Goal: Task Accomplishment & Management: Complete application form

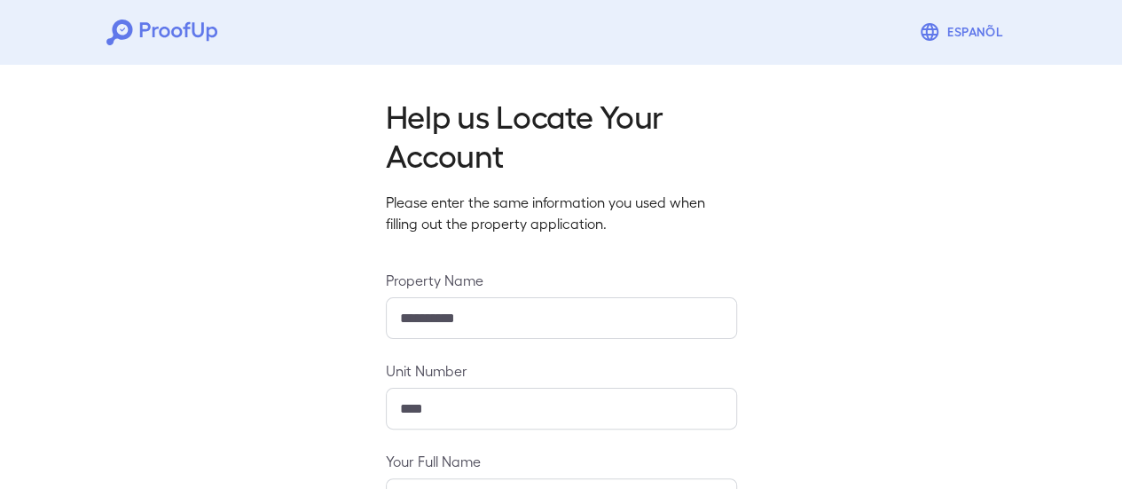
click at [282, 289] on div "**********" at bounding box center [561, 430] width 1122 height 747
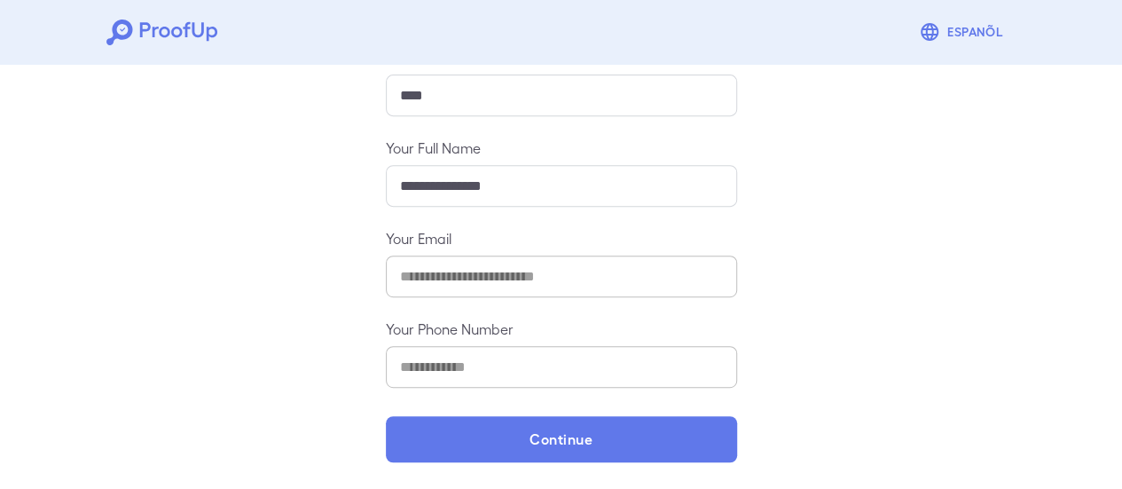
scroll to position [314, 0]
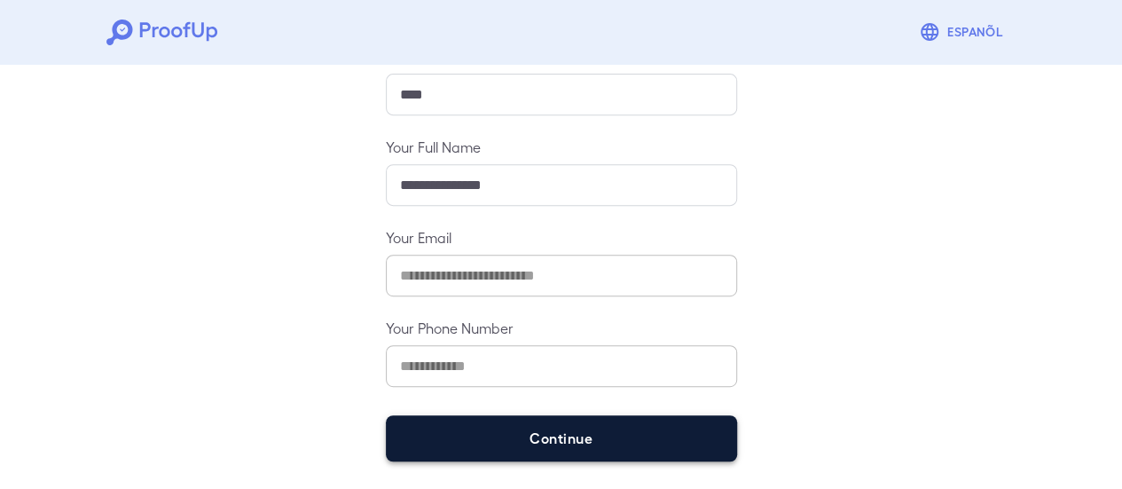
click at [474, 437] on button "Continue" at bounding box center [561, 438] width 351 height 46
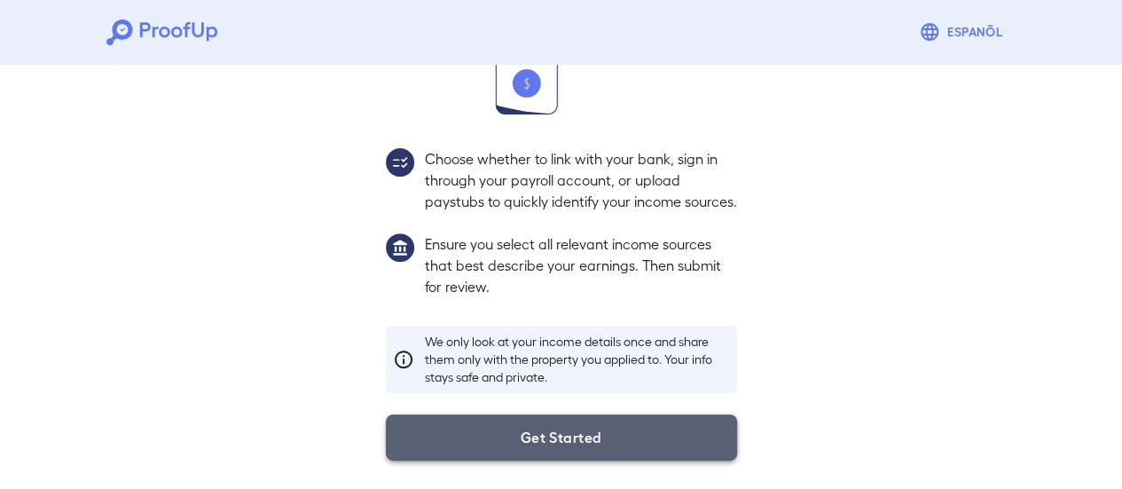
drag, startPoint x: 474, startPoint y: 437, endPoint x: 441, endPoint y: 427, distance: 34.5
click at [441, 427] on button "Get Started" at bounding box center [561, 437] width 351 height 46
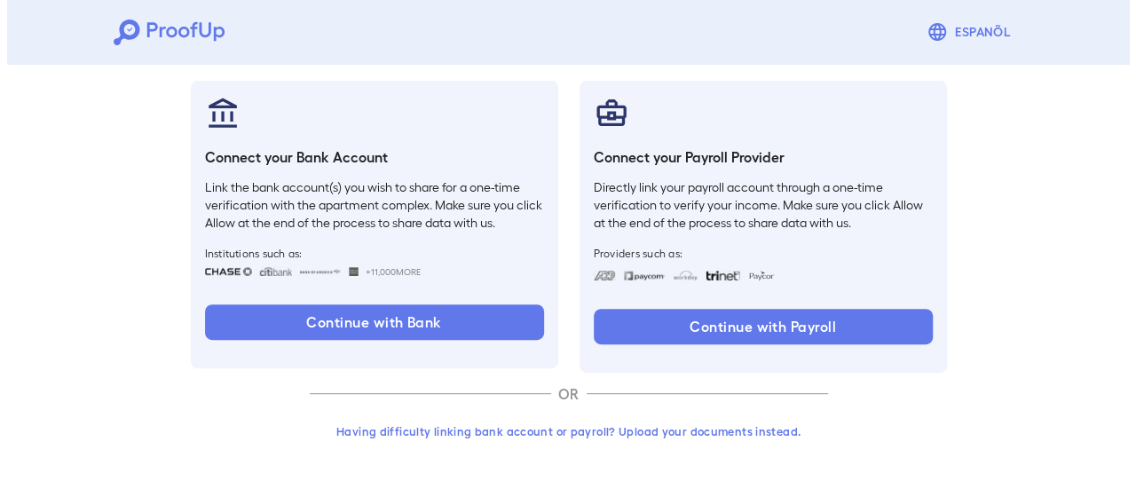
scroll to position [188, 0]
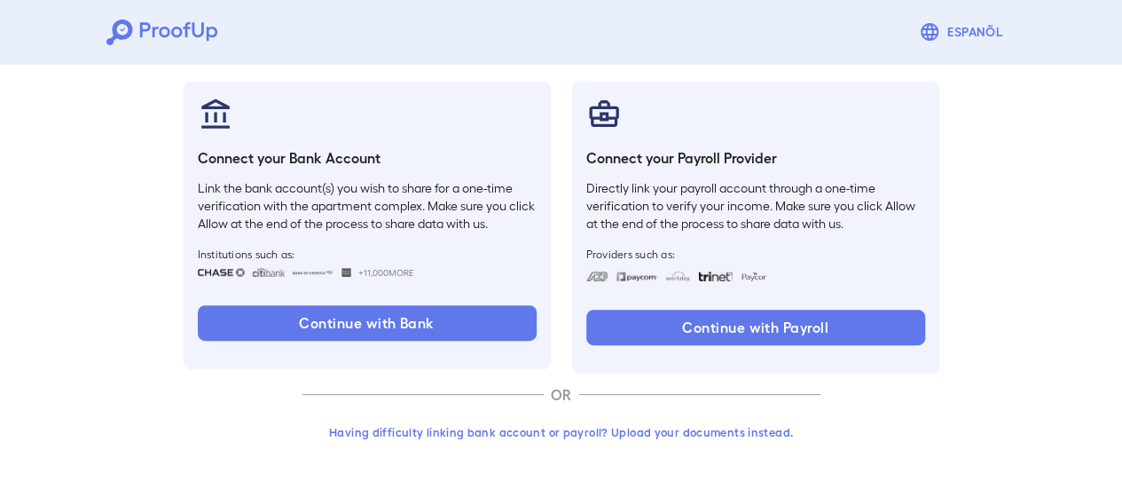
click at [693, 432] on button "Having difficulty linking bank account or payroll? Upload your documents instea…" at bounding box center [562, 432] width 518 height 32
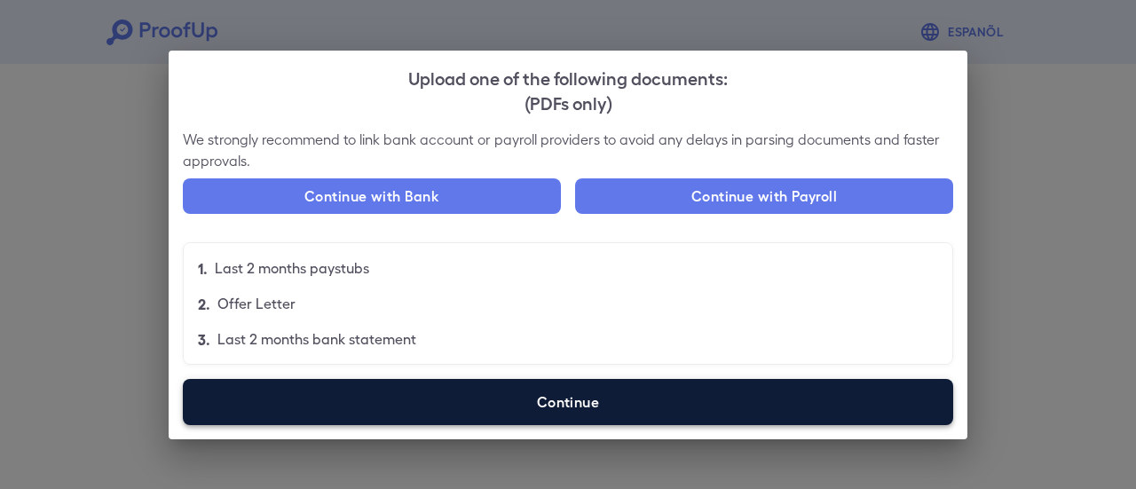
click at [654, 402] on label "Continue" at bounding box center [568, 402] width 770 height 46
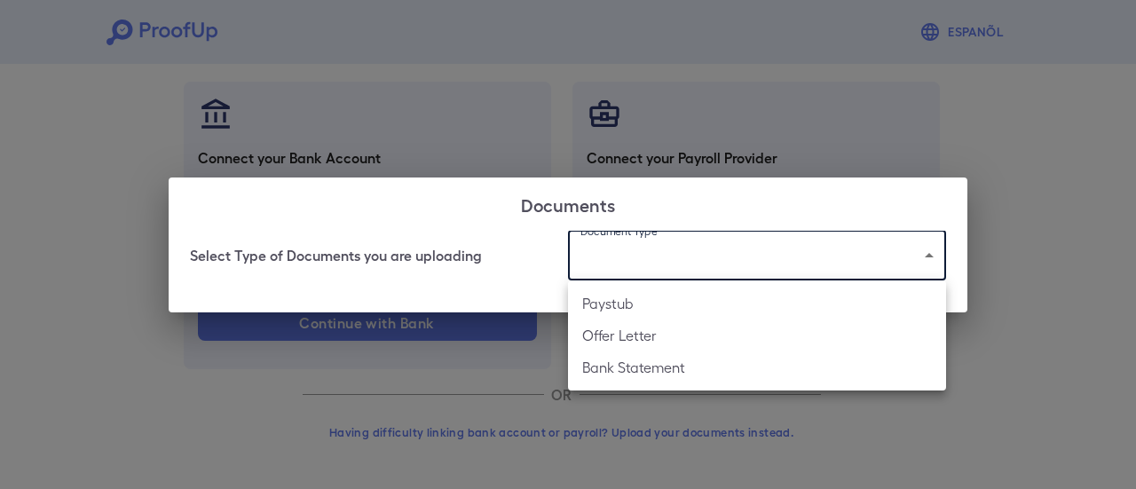
click at [639, 272] on body "Espanõl Go back How Would You Like to Verify Your Income? There are multiple wa…" at bounding box center [568, 151] width 1136 height 678
click at [639, 372] on li "Bank Statement" at bounding box center [757, 367] width 378 height 32
type input "**********"
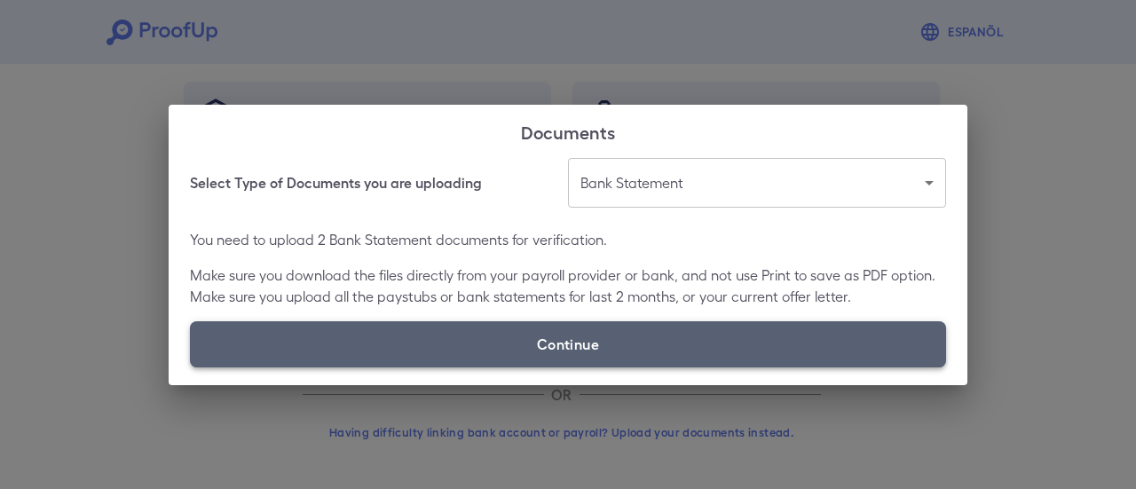
click at [487, 358] on label "Continue" at bounding box center [568, 344] width 756 height 46
click at [191, 366] on input "Continue" at bounding box center [190, 366] width 1 height 1
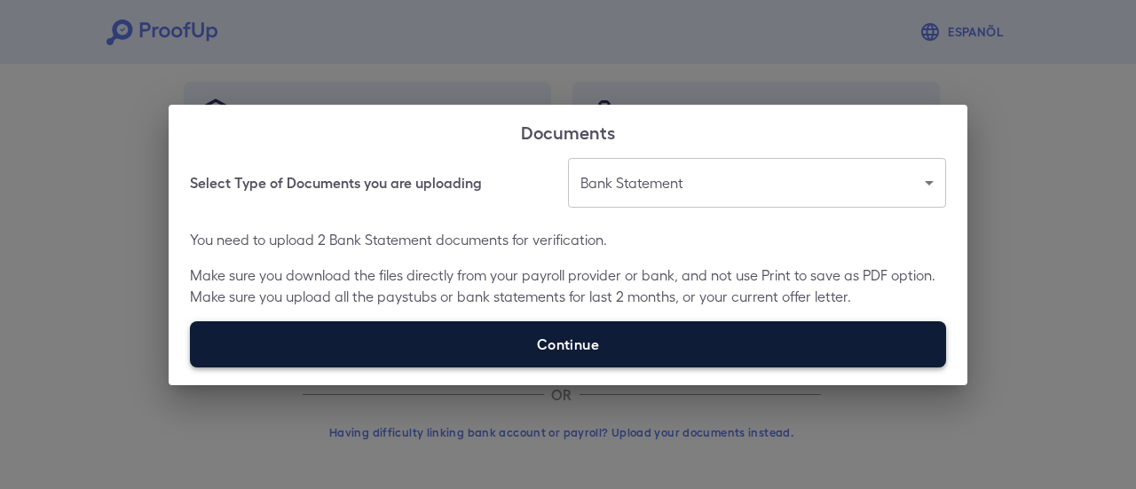
type input "**********"
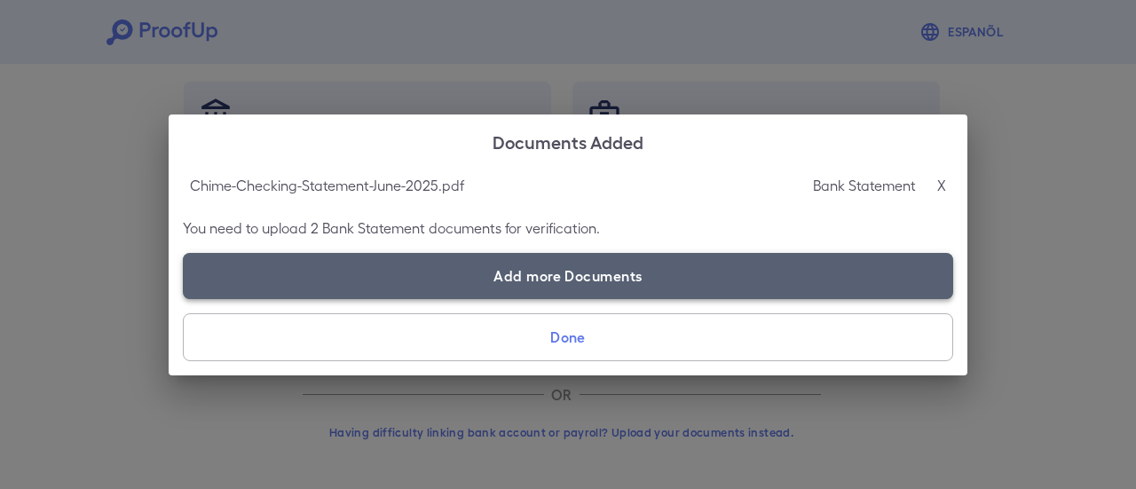
click at [476, 266] on label "Add more Documents" at bounding box center [568, 276] width 770 height 46
click at [184, 298] on input "Add more Documents" at bounding box center [183, 298] width 1 height 1
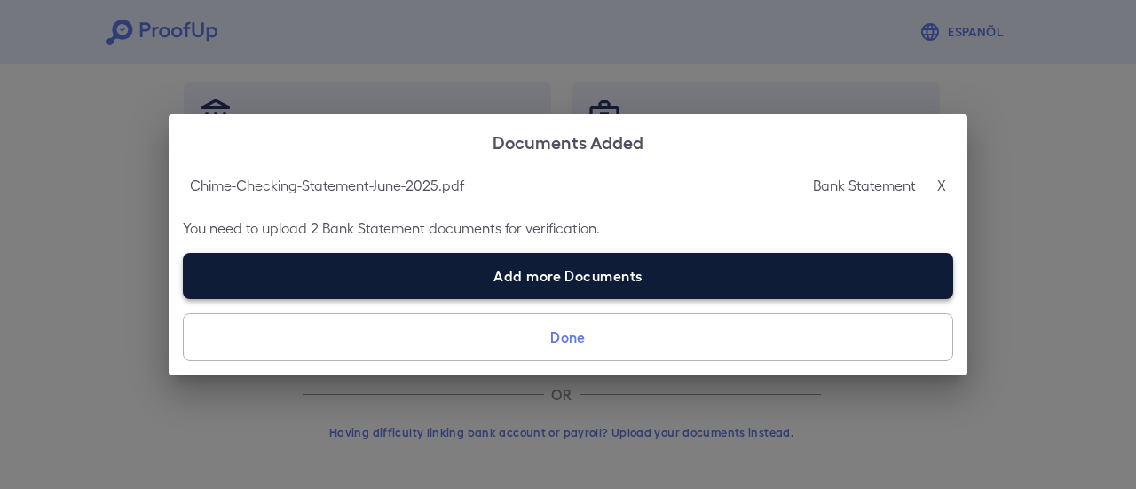
type input "**********"
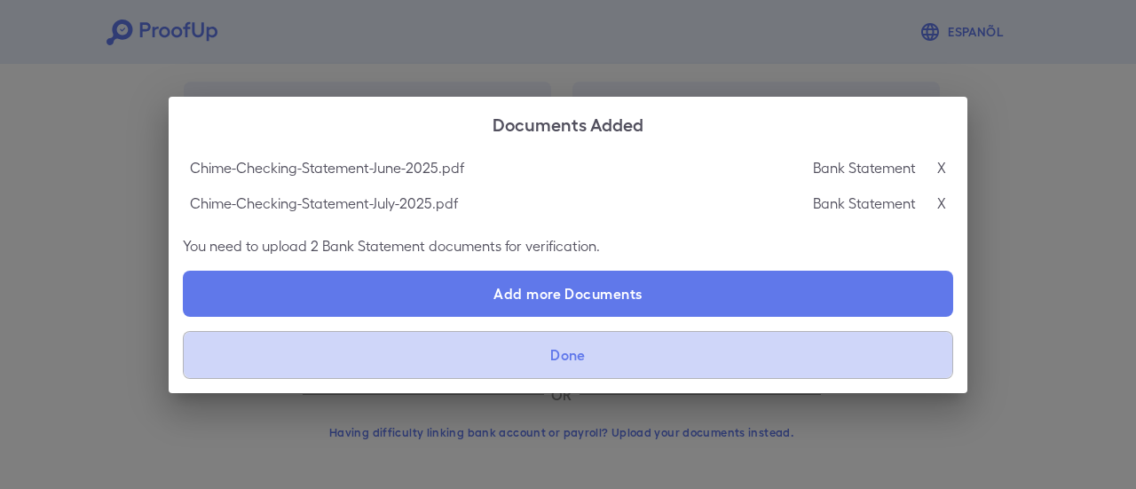
drag, startPoint x: 532, startPoint y: 349, endPoint x: 505, endPoint y: 351, distance: 27.6
click at [505, 351] on button "Done" at bounding box center [568, 355] width 770 height 48
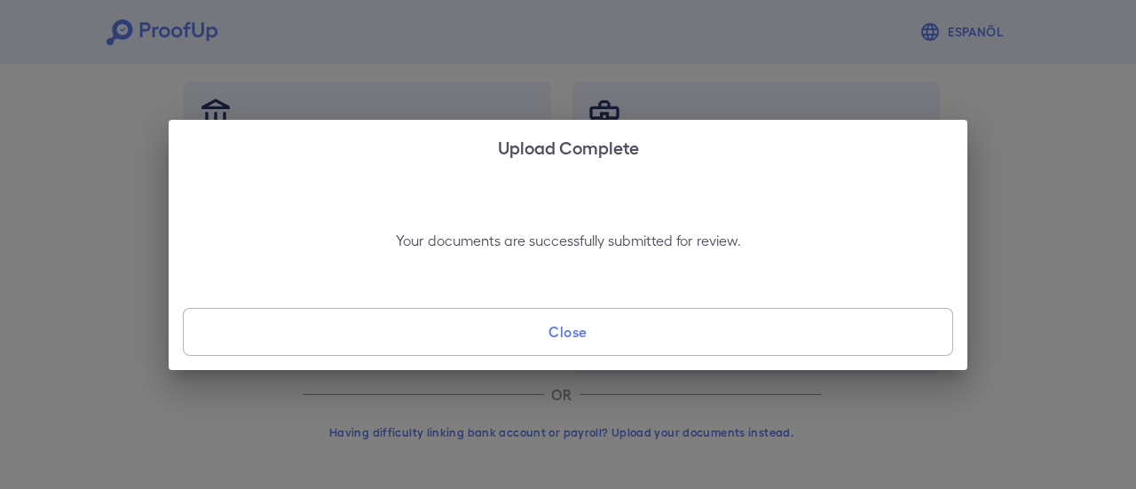
click at [573, 329] on button "Close" at bounding box center [568, 332] width 770 height 48
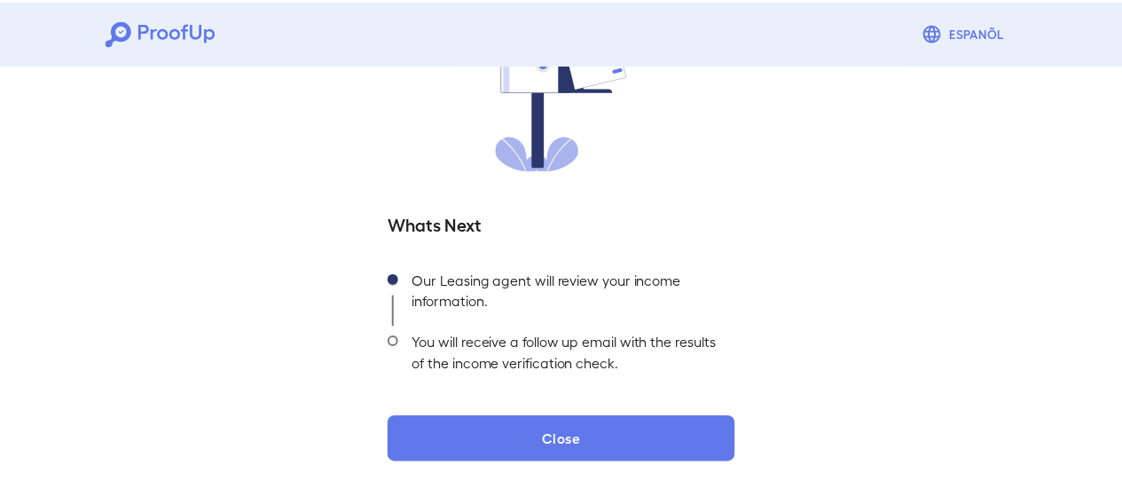
scroll to position [57, 0]
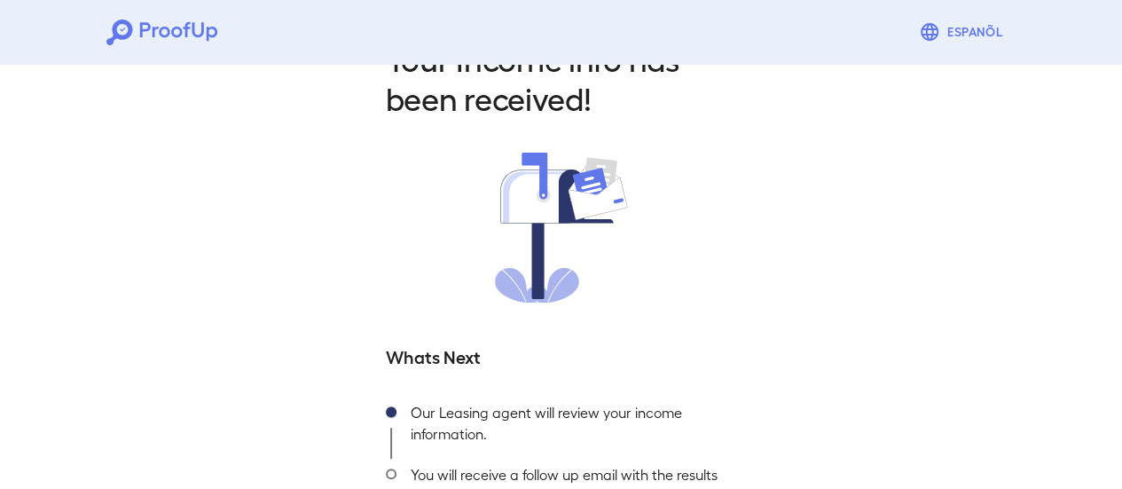
click at [1000, 298] on div "Your Income info has been received! Whats Next Our Leasing agent will review yo…" at bounding box center [561, 312] width 1122 height 624
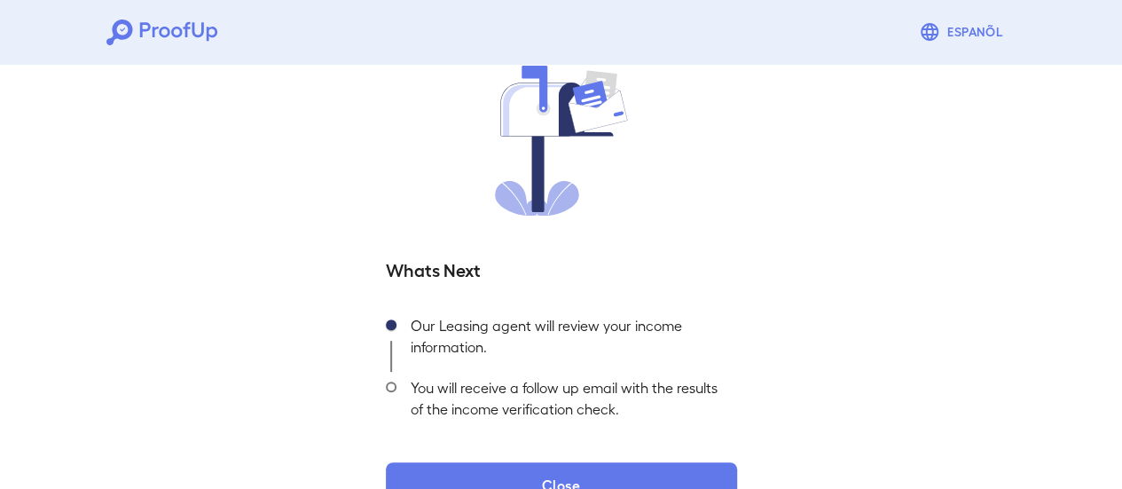
scroll to position [191, 0]
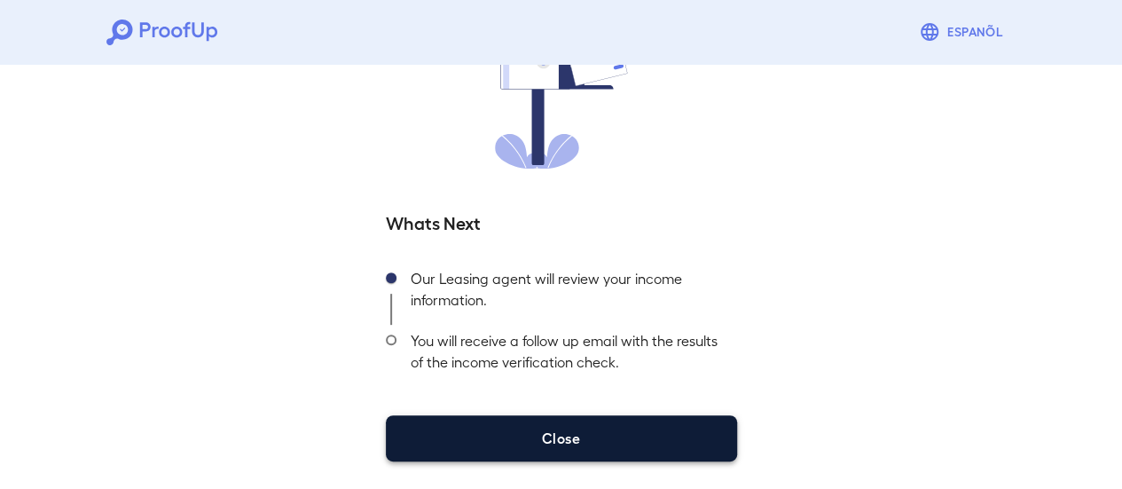
click at [580, 437] on button "Close" at bounding box center [561, 438] width 351 height 46
